Goal: Contribute content

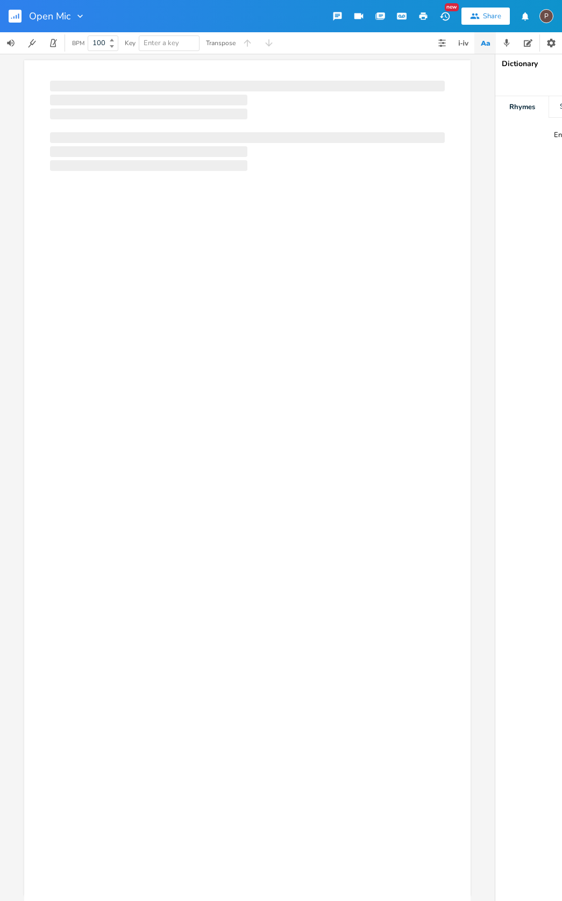
scroll to position [0, 1]
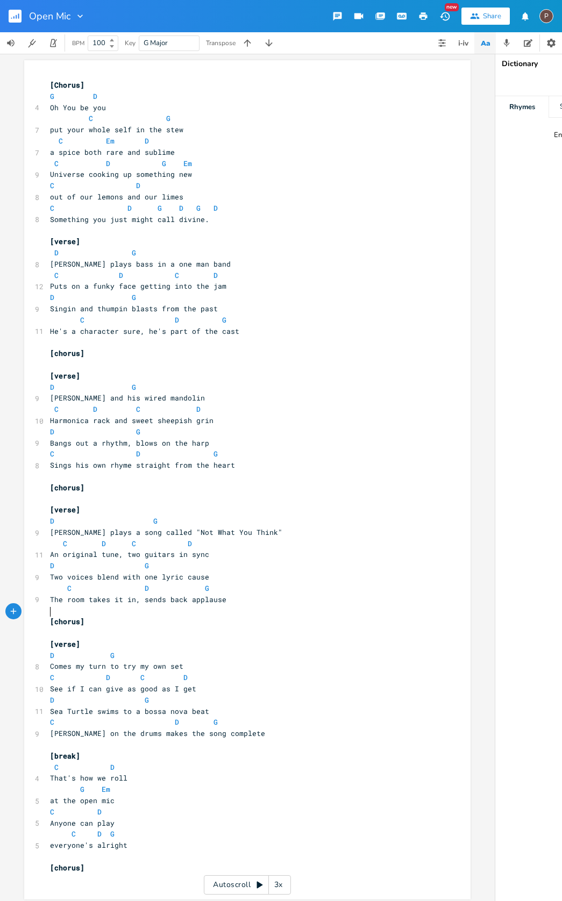
click at [56, 628] on pre "​" at bounding box center [242, 633] width 388 height 11
type textarea "["
click at [63, 493] on pre "​" at bounding box center [242, 498] width 388 height 11
type textarea "[instrumental break]"
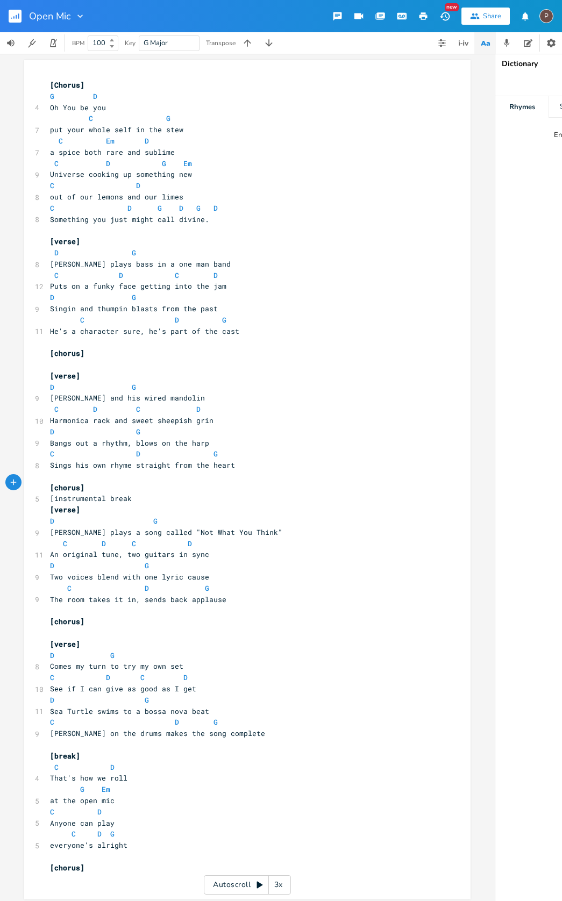
scroll to position [0, 54]
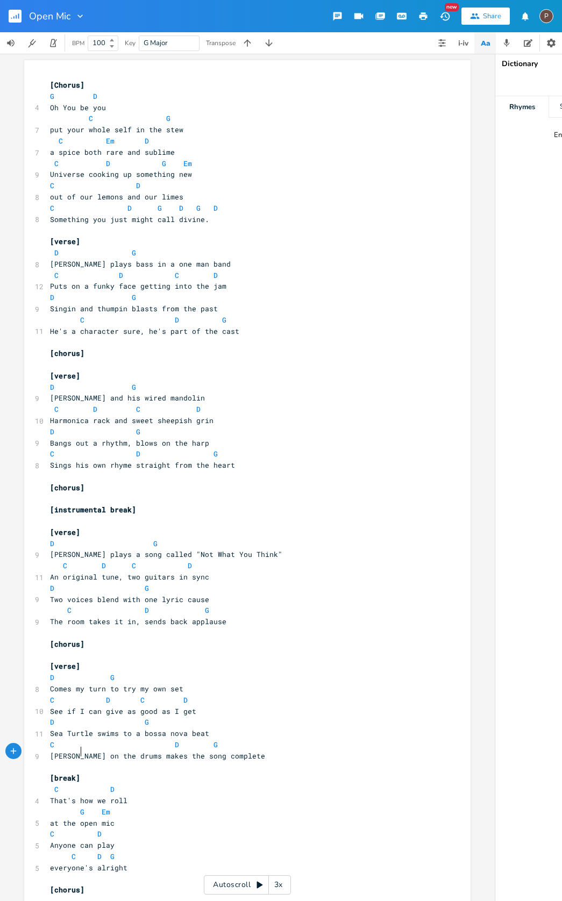
click at [82, 773] on pre "[break]" at bounding box center [242, 778] width 388 height 11
type textarea "[retard strum slightly]"
click at [18, 19] on rect "button" at bounding box center [15, 16] width 13 height 13
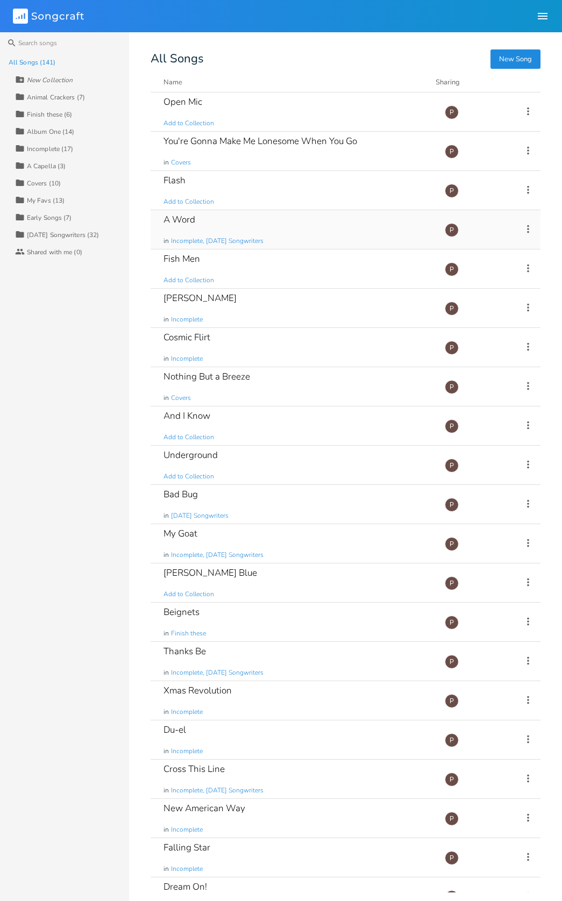
click at [188, 223] on div "A Word" at bounding box center [179, 219] width 32 height 9
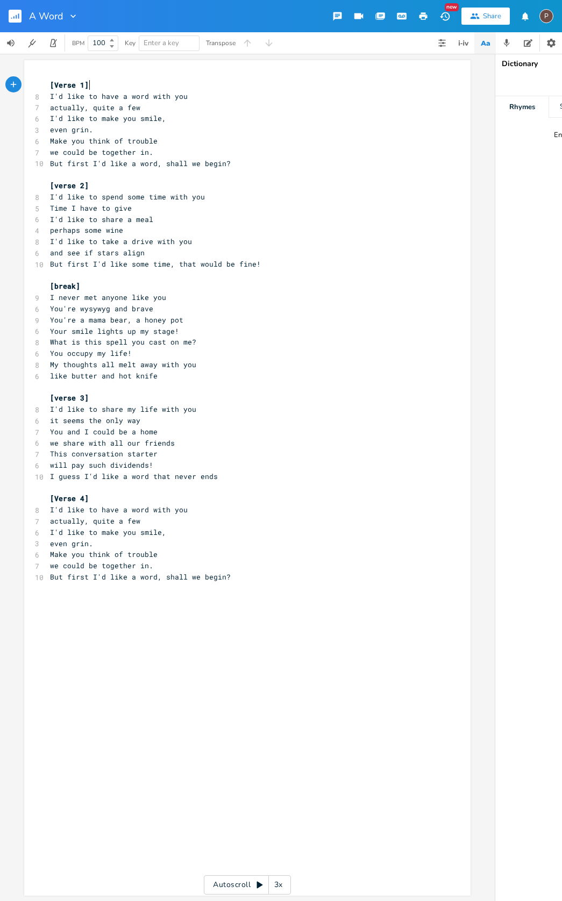
scroll to position [4, 0]
